Goal: Find specific page/section: Find specific page/section

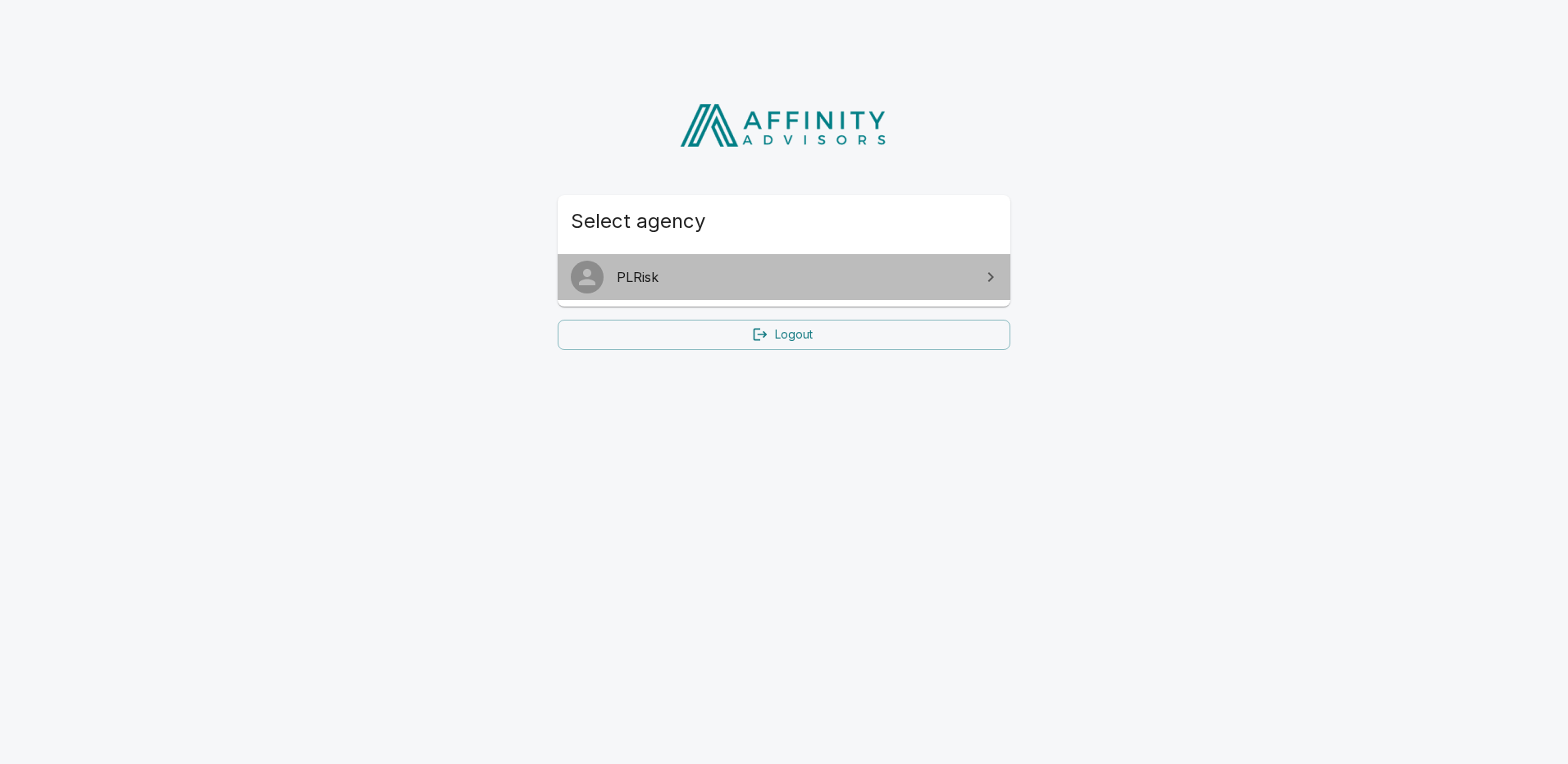
click at [702, 286] on span "PLRisk" at bounding box center [794, 277] width 355 height 20
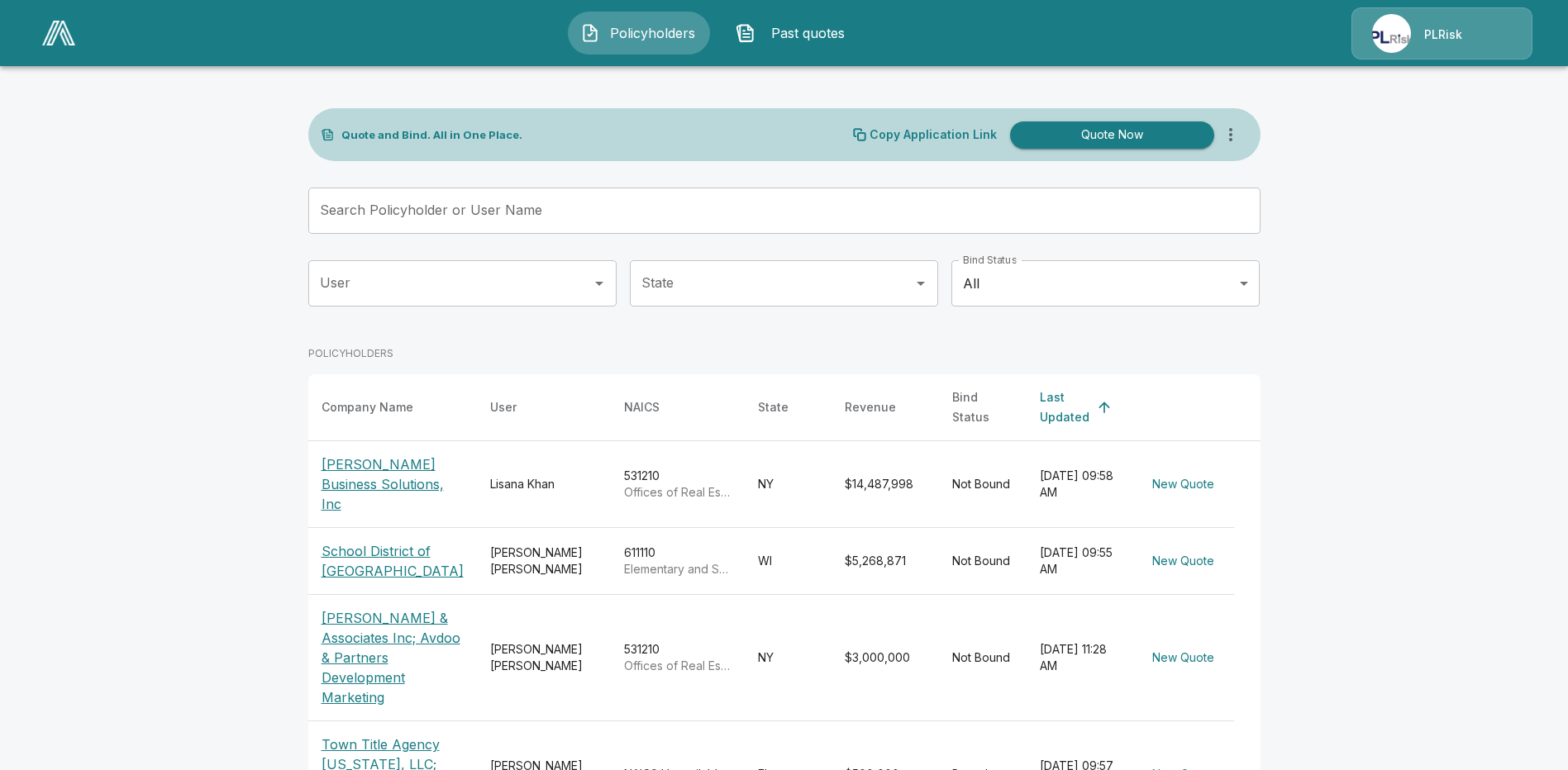
click at [658, 22] on button "Policyholders" at bounding box center [638, 33] width 142 height 43
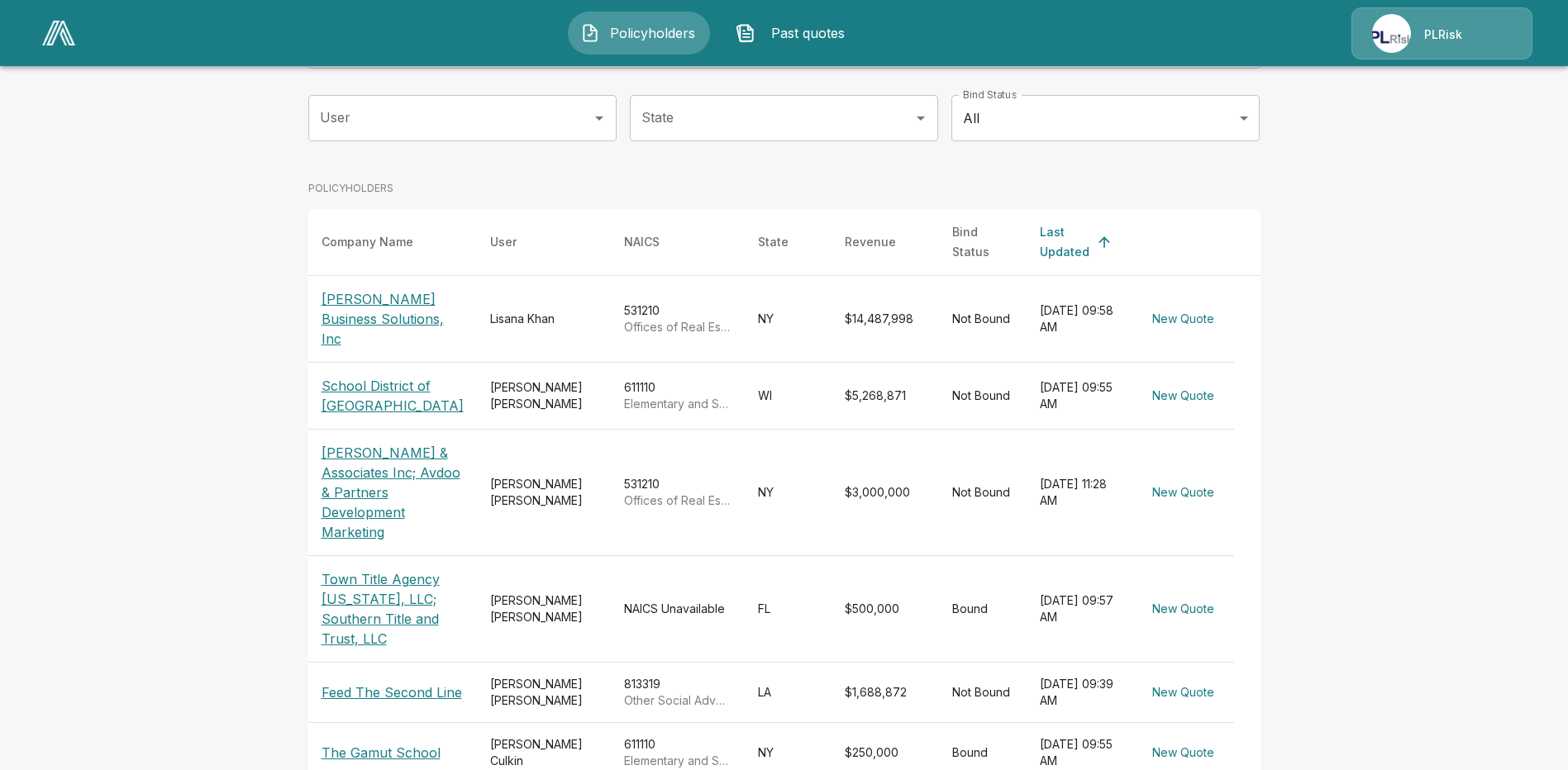
scroll to position [248, 0]
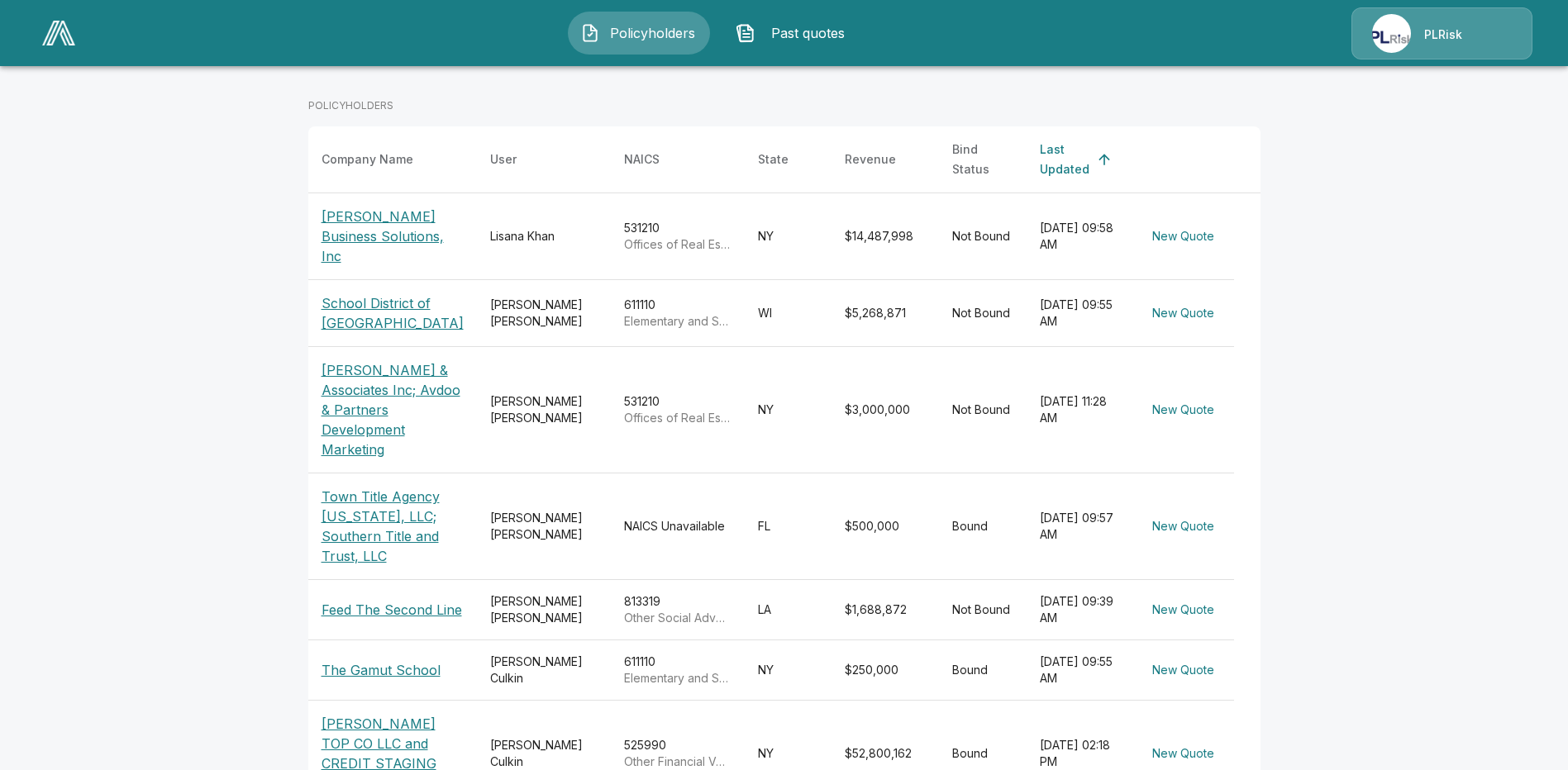
click at [396, 660] on p "The Gamut School" at bounding box center [381, 670] width 119 height 20
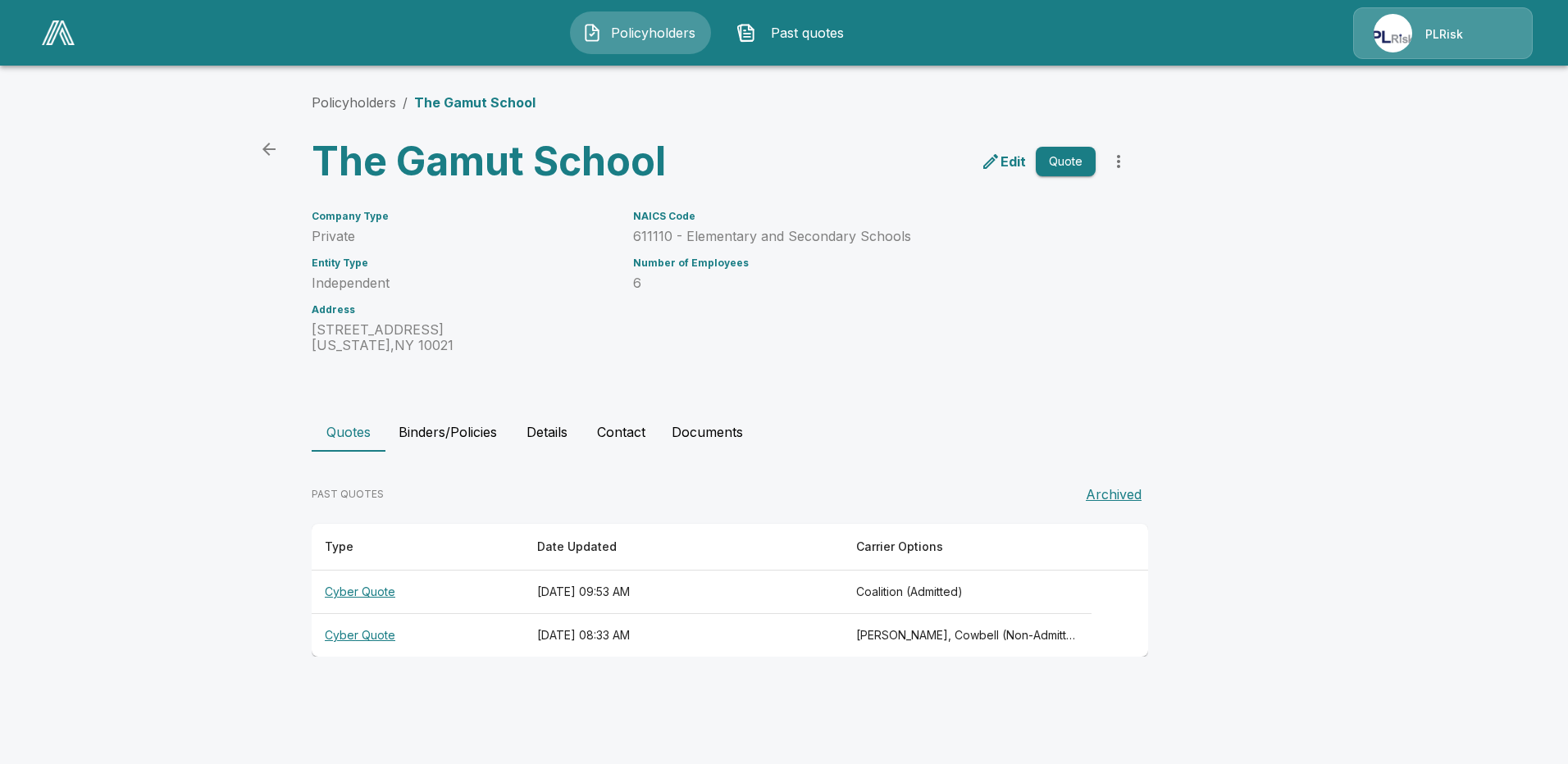
click at [676, 29] on span "Policyholders" at bounding box center [654, 33] width 90 height 20
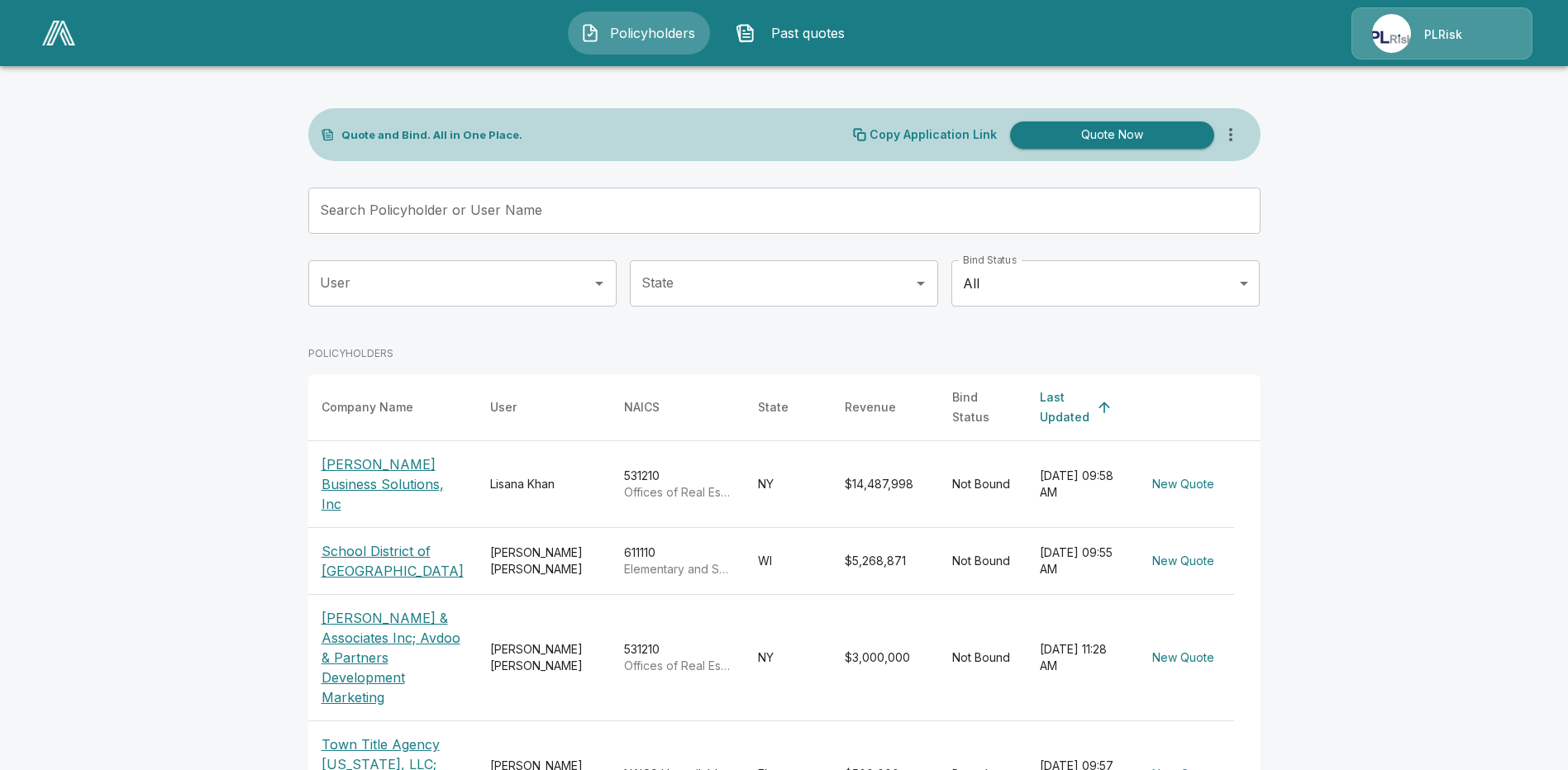
click at [979, 396] on th "Bind Status" at bounding box center [983, 407] width 88 height 67
click at [968, 402] on th "Bind Status" at bounding box center [983, 407] width 88 height 67
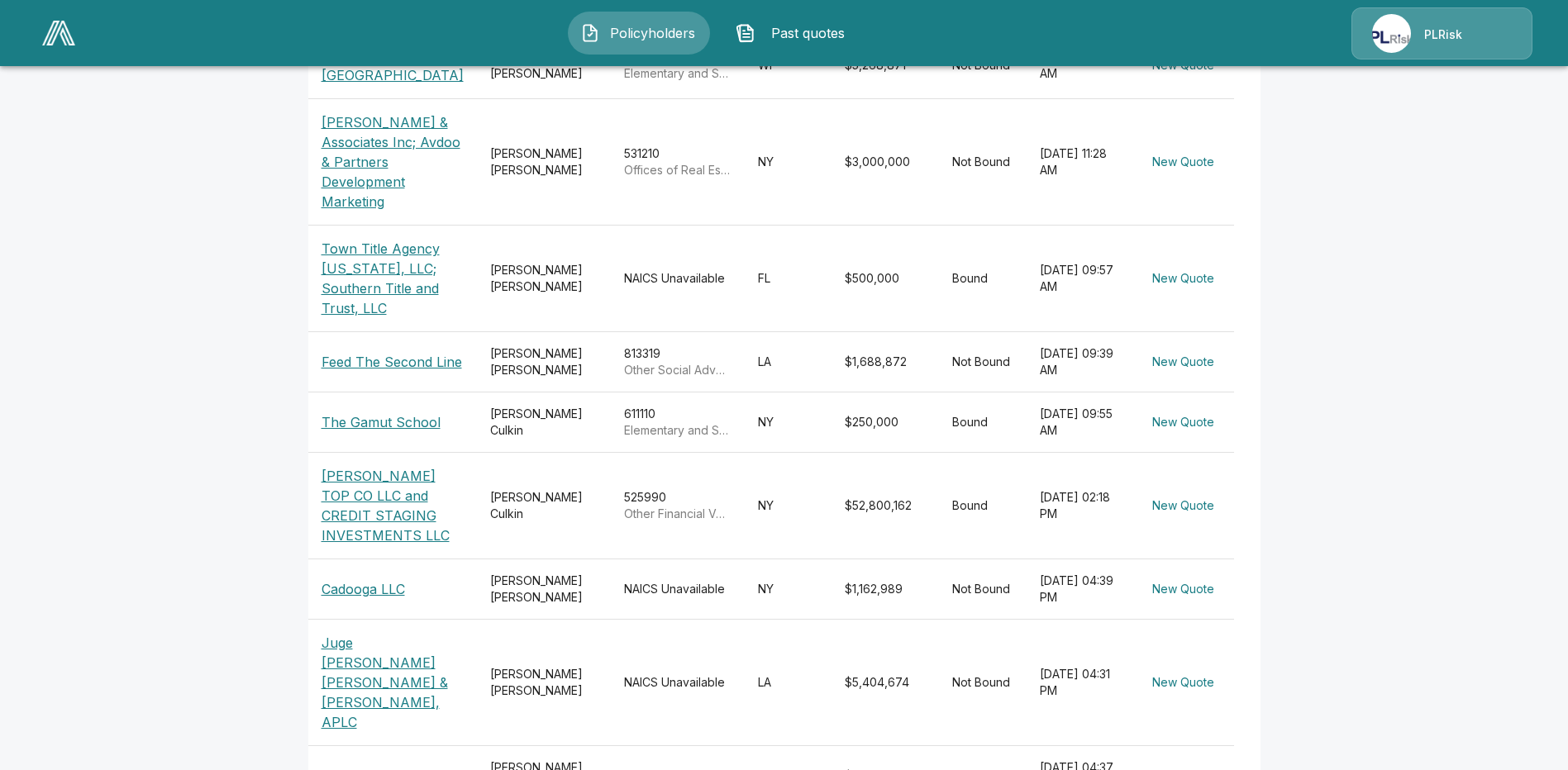
scroll to position [561, 0]
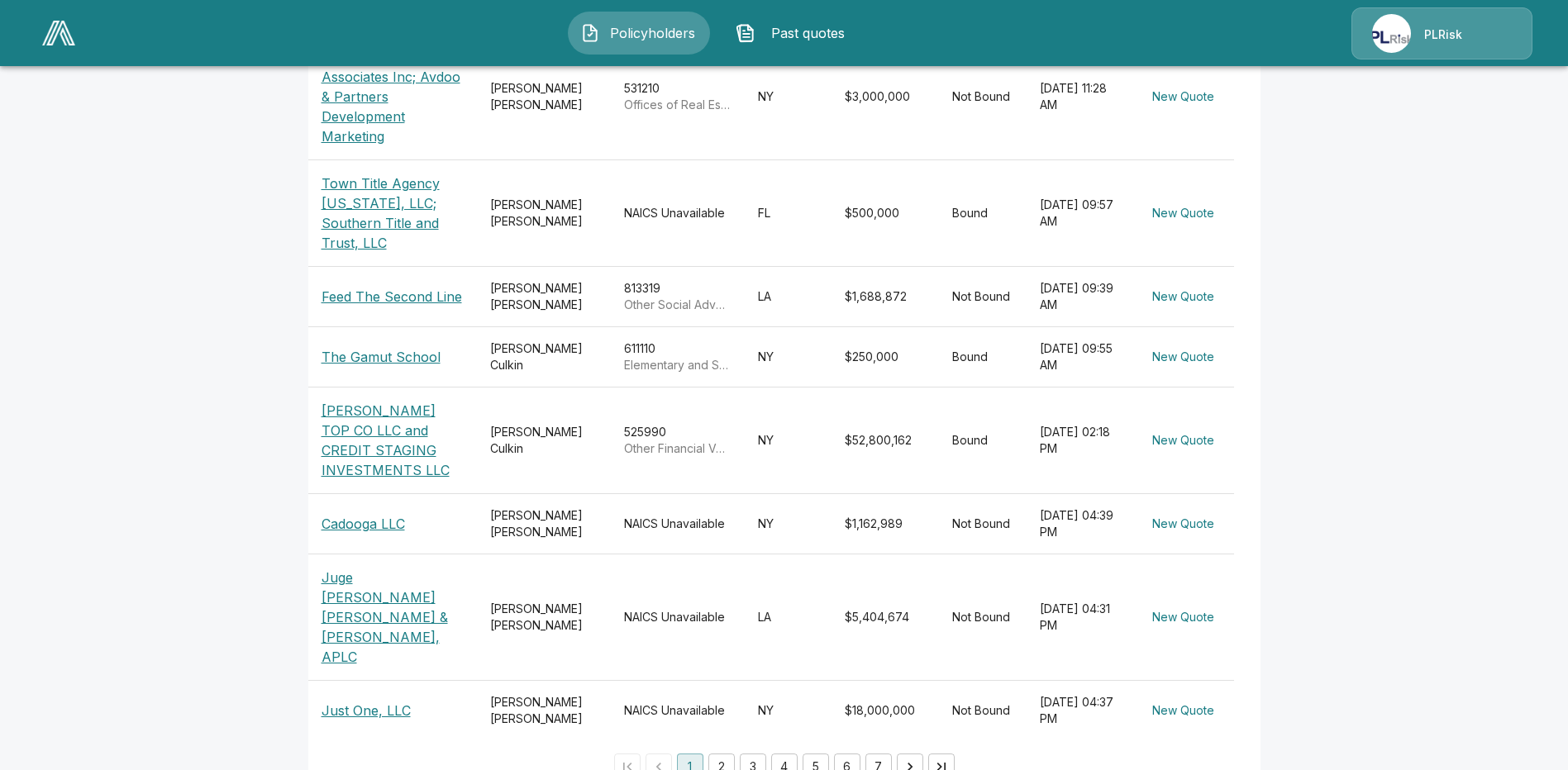
click at [724, 754] on button "2" at bounding box center [721, 766] width 27 height 27
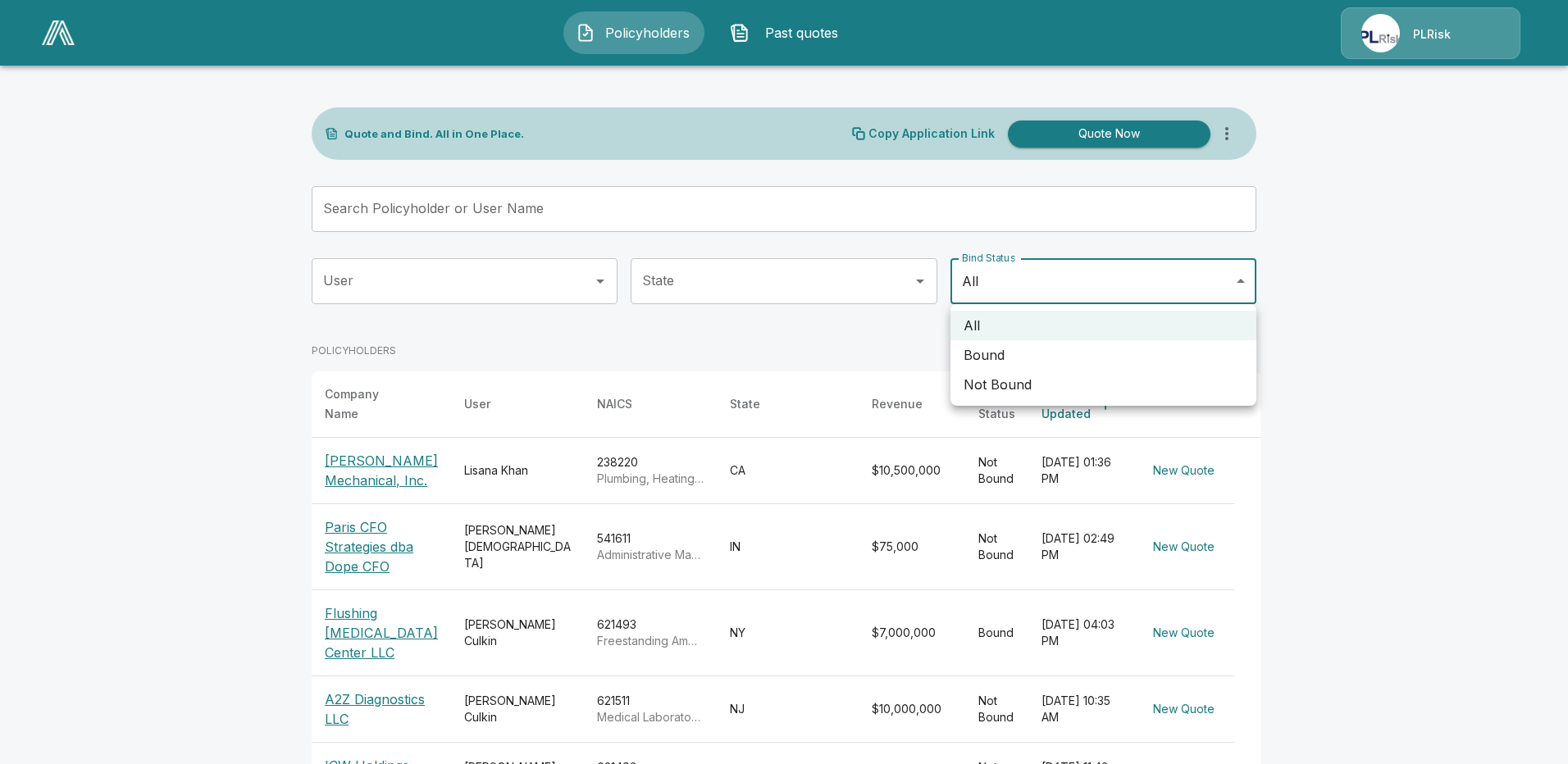
click at [1242, 275] on body "Policyholders Past quotes PLRisk Quote and Bind. All in One Place. Copy Applica…" at bounding box center [784, 629] width 1568 height 1258
click at [1098, 358] on li "Bound" at bounding box center [1104, 354] width 306 height 29
type input "*****"
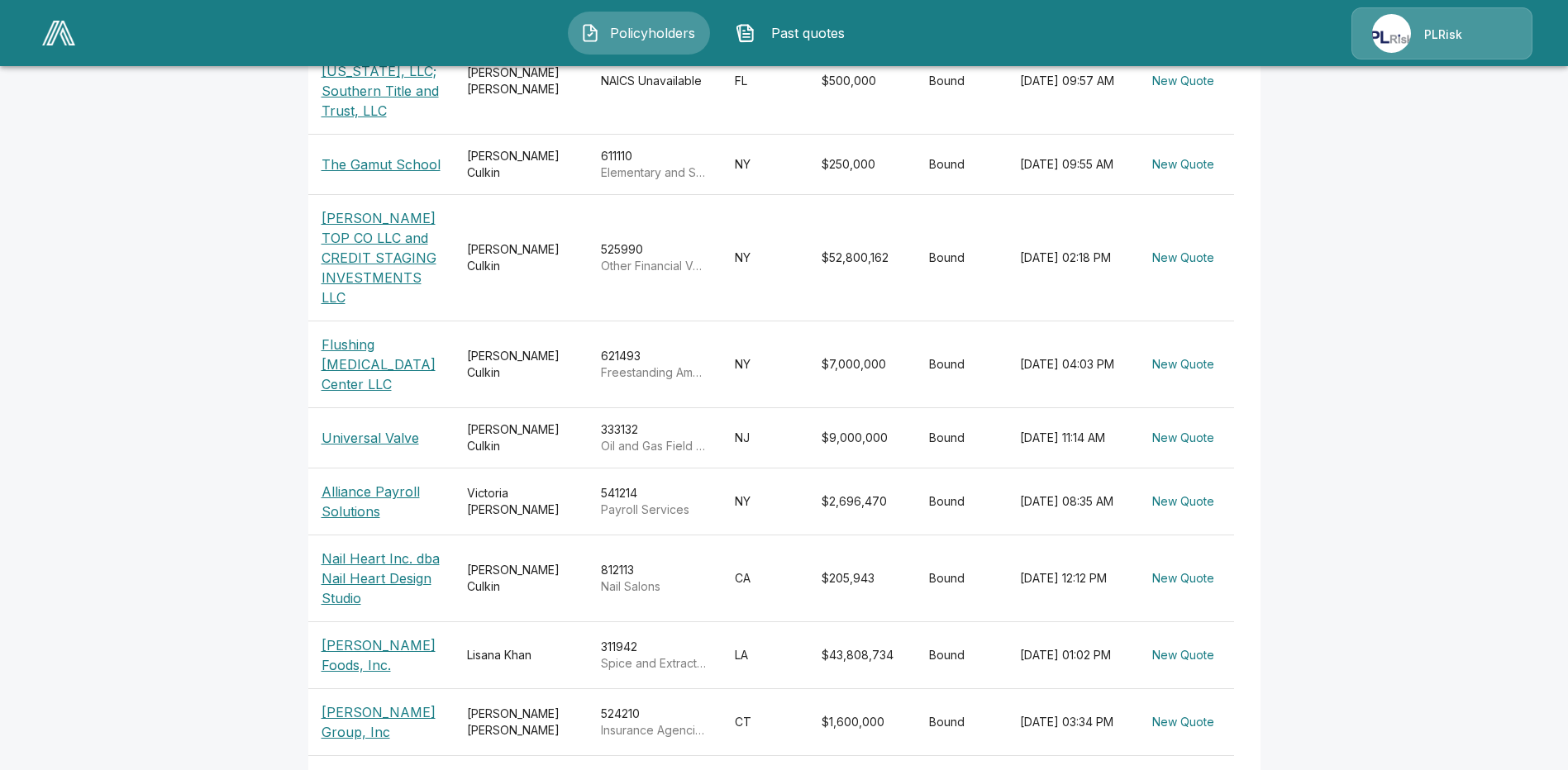
scroll to position [495, 0]
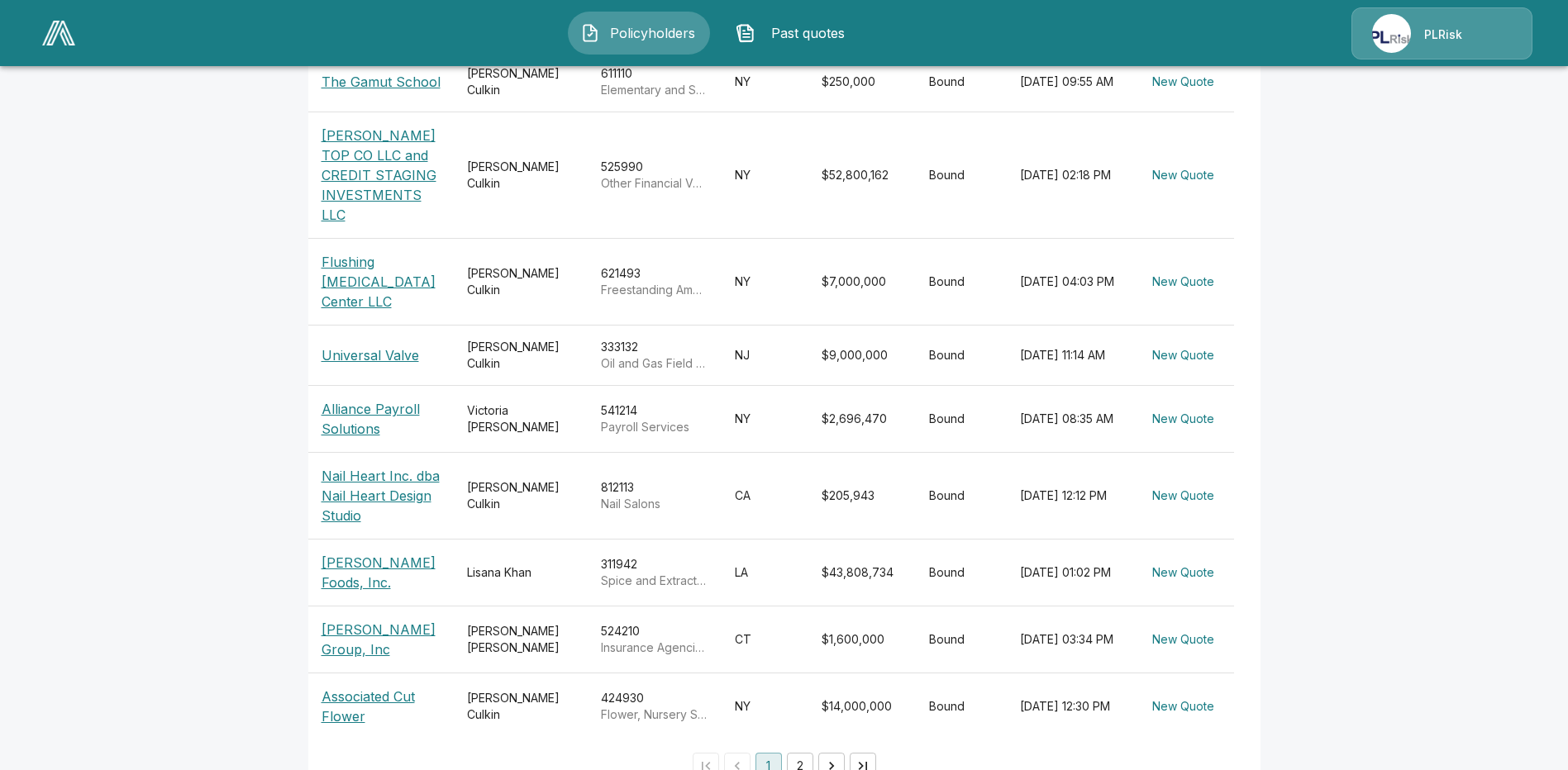
click at [1455, 27] on p "PLRisk" at bounding box center [1443, 35] width 38 height 16
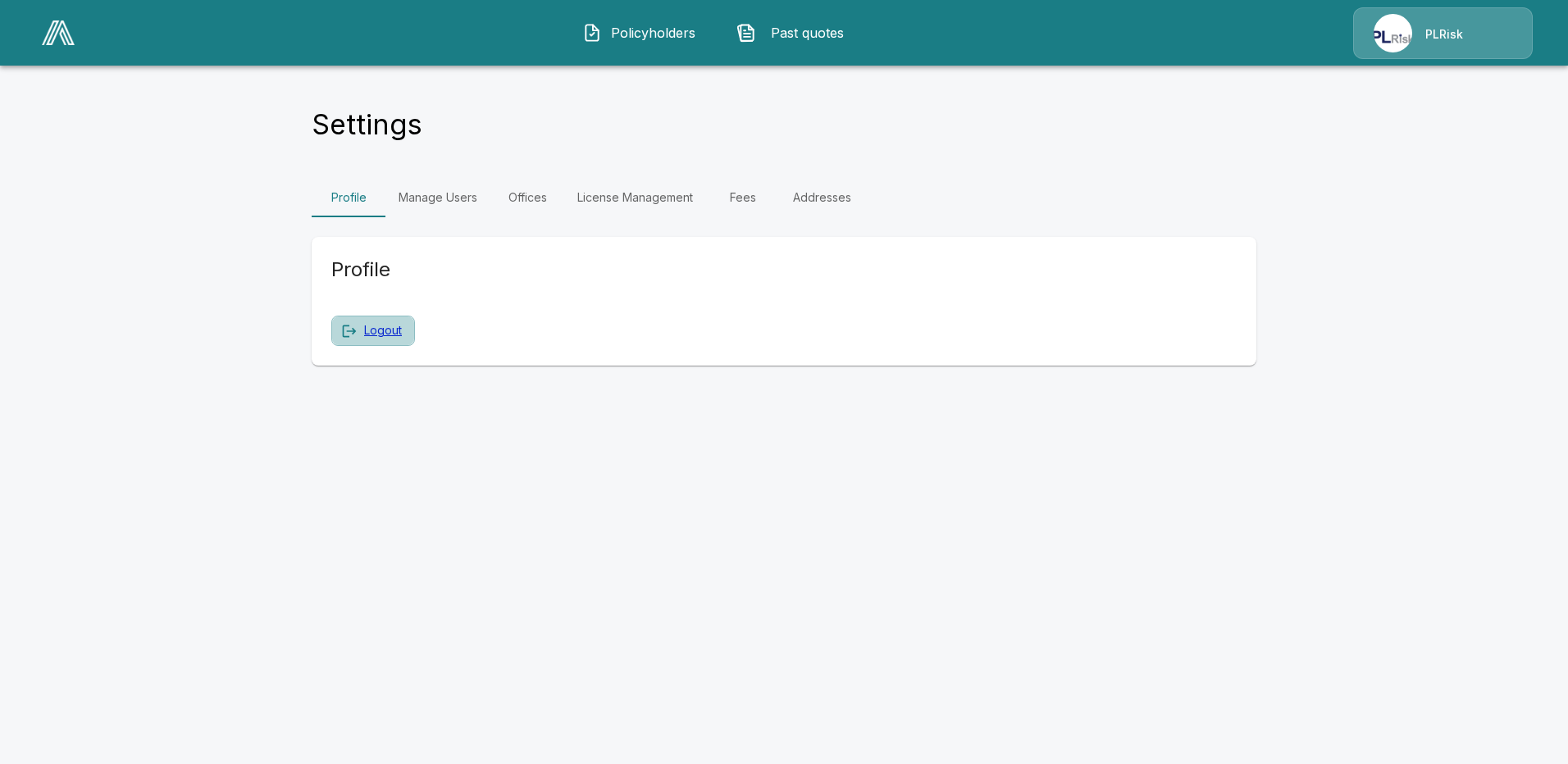
click at [399, 320] on button "Logout" at bounding box center [374, 330] width 84 height 30
click at [354, 326] on icon "button" at bounding box center [349, 332] width 16 height 16
